Goal: Task Accomplishment & Management: Complete application form

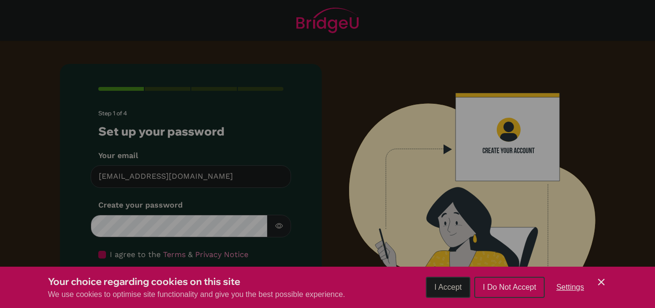
scroll to position [29, 0]
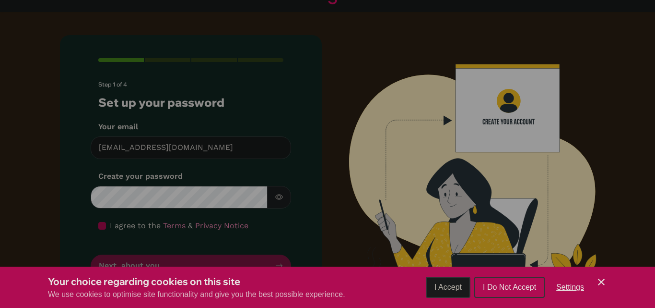
click at [441, 286] on span "I Accept" at bounding box center [448, 287] width 27 height 8
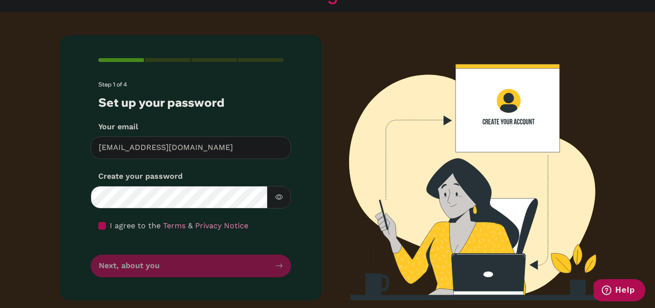
click at [276, 266] on form "Step 1 of 4 Set up your password Your email abiolaadebumola5@gmail.com Invalid …" at bounding box center [190, 179] width 185 height 196
click at [276, 270] on form "Step 1 of 4 Set up your password Your email abiolaadebumola5@gmail.com Invalid …" at bounding box center [190, 179] width 185 height 196
click at [261, 270] on form "Step 1 of 4 Set up your password Your email abiolaadebumola5@gmail.com Invalid …" at bounding box center [190, 179] width 185 height 196
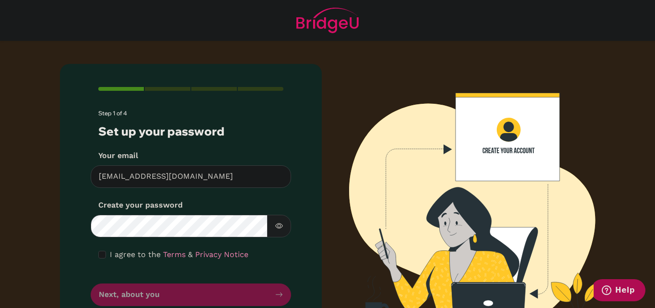
click at [110, 254] on span "I agree to the" at bounding box center [135, 253] width 51 height 9
click at [102, 257] on input "checkbox" at bounding box center [102, 254] width 8 height 8
click at [101, 256] on input "checkbox" at bounding box center [102, 254] width 8 height 8
click at [110, 252] on span "I agree to the" at bounding box center [135, 253] width 51 height 9
click at [99, 256] on input "checkbox" at bounding box center [102, 254] width 8 height 8
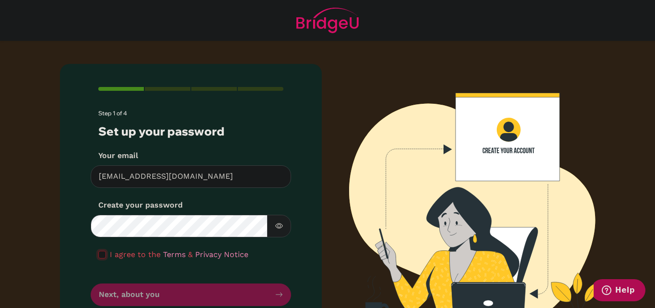
checkbox input "true"
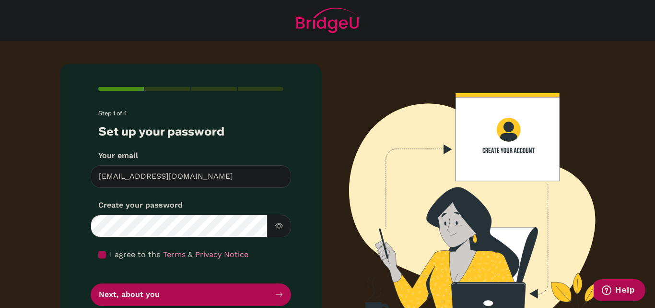
click at [284, 227] on button "button" at bounding box center [279, 225] width 24 height 23
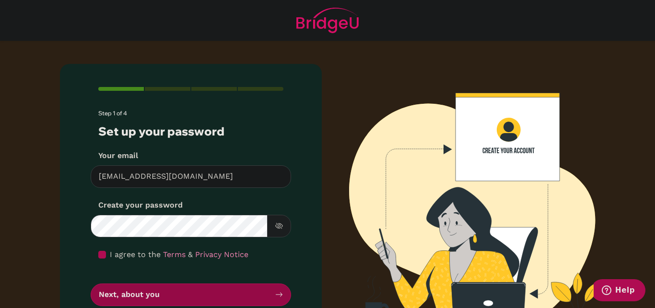
click at [259, 294] on button "Next, about you" at bounding box center [191, 294] width 201 height 23
click at [283, 290] on button "Next, about you" at bounding box center [191, 294] width 201 height 23
